Goal: Task Accomplishment & Management: Use online tool/utility

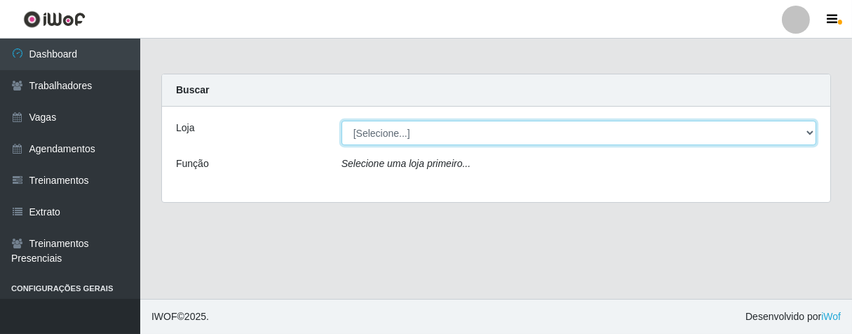
click at [808, 133] on select "[Selecione...] Superbox [GEOGRAPHIC_DATA] - Bessa" at bounding box center [578, 133] width 475 height 25
select select "206"
click at [341, 121] on select "[Selecione...] Superbox [GEOGRAPHIC_DATA] - Bessa" at bounding box center [578, 133] width 475 height 25
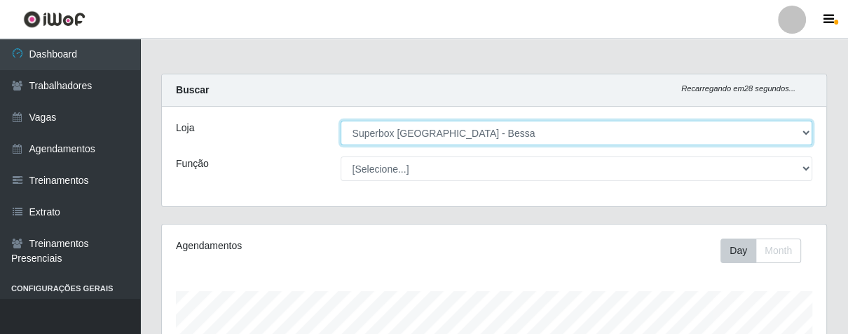
scroll to position [290, 664]
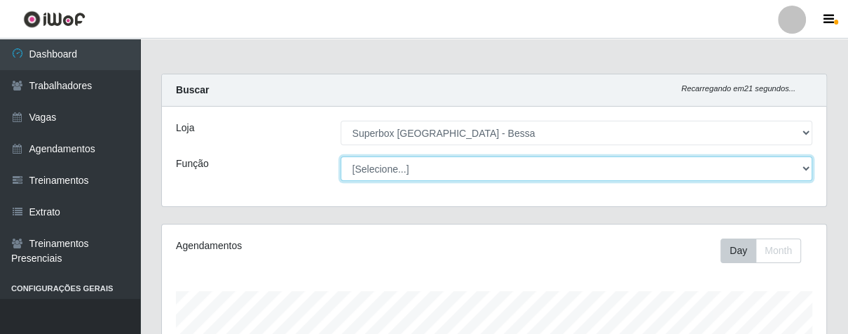
click at [801, 167] on select "[Selecione...] ASG ASG + ASG ++ Embalador Embalador + Embalador ++ Operador de …" at bounding box center [577, 168] width 473 height 25
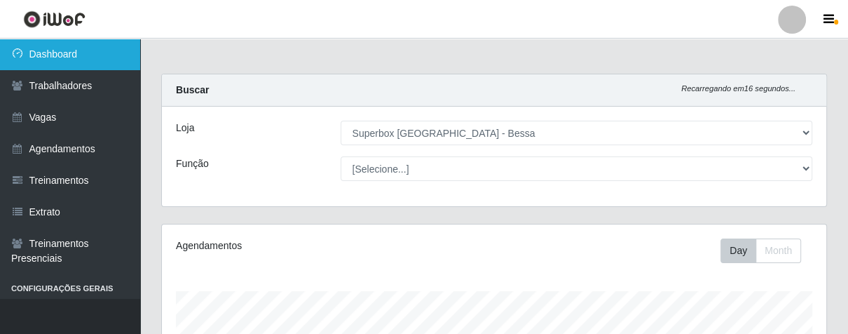
click at [81, 60] on link "Dashboard" at bounding box center [70, 55] width 140 height 32
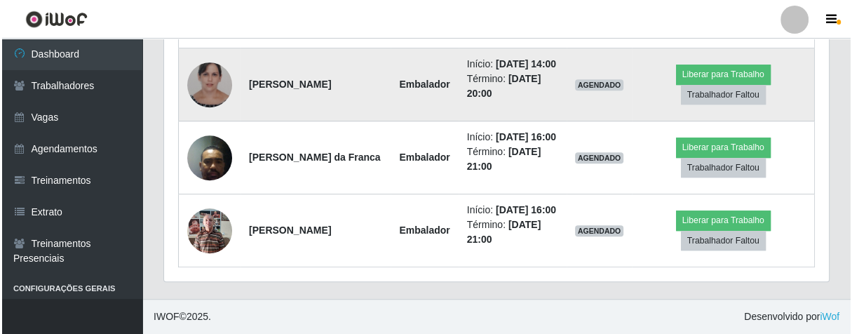
scroll to position [386, 0]
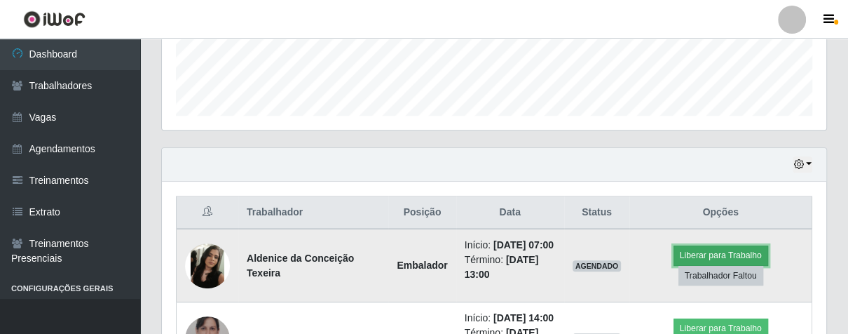
click at [709, 265] on button "Liberar para Trabalho" at bounding box center [721, 255] width 95 height 20
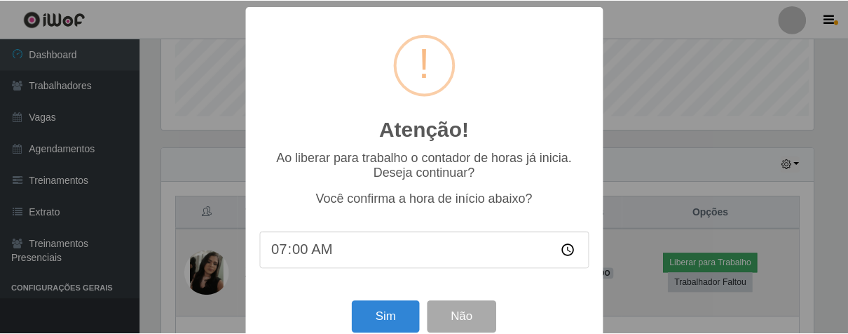
scroll to position [290, 656]
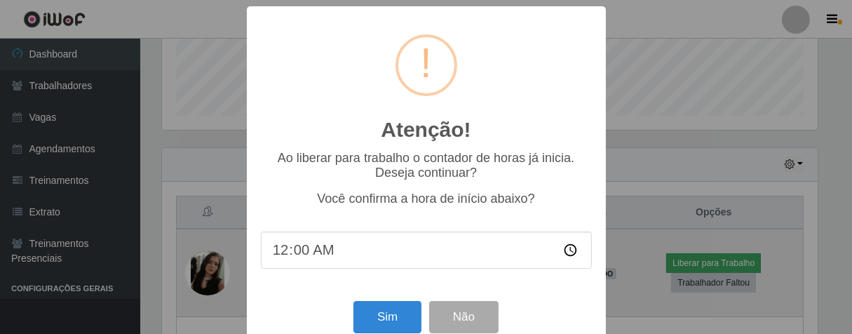
type input "07:00"
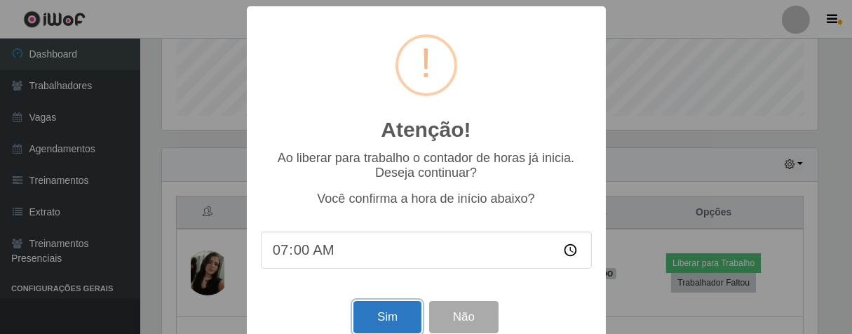
click at [408, 324] on button "Sim" at bounding box center [387, 317] width 68 height 33
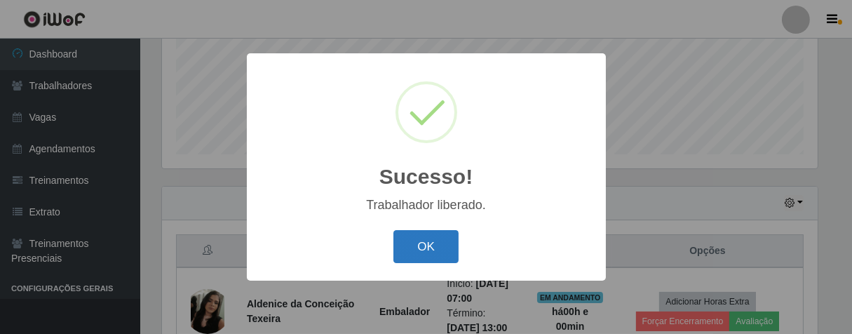
click at [404, 254] on button "OK" at bounding box center [425, 246] width 65 height 33
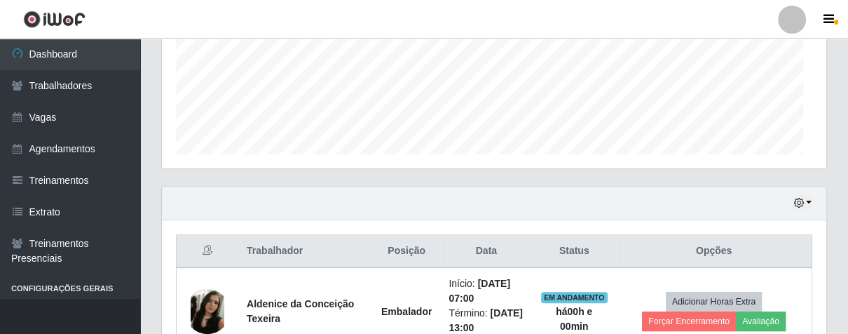
scroll to position [290, 664]
